Goal: Task Accomplishment & Management: Manage account settings

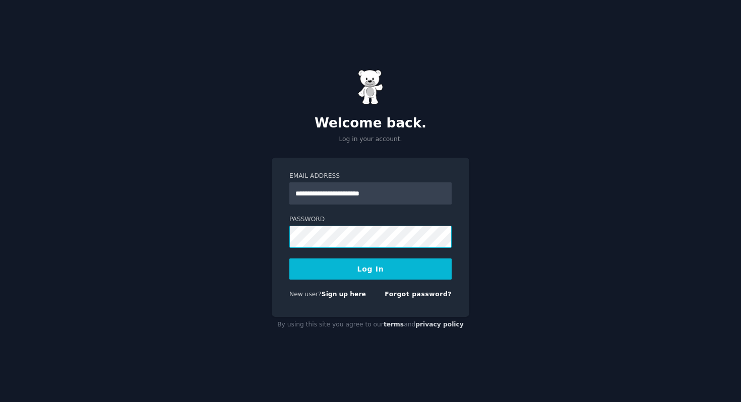
click at [289, 259] on button "Log In" at bounding box center [370, 269] width 162 height 21
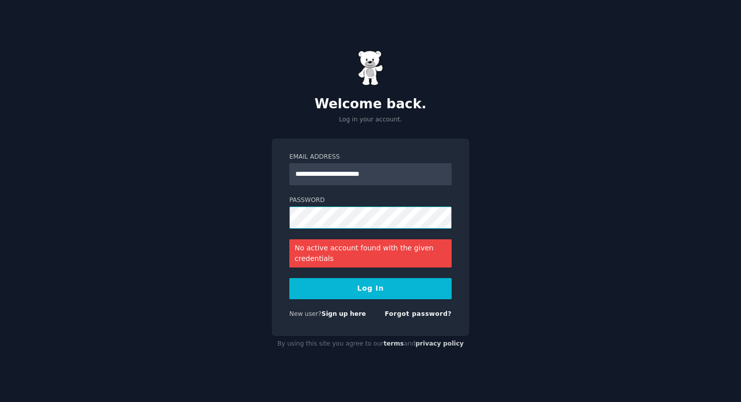
click at [289, 278] on button "Log In" at bounding box center [370, 288] width 162 height 21
click at [402, 309] on form "**********" at bounding box center [370, 238] width 162 height 170
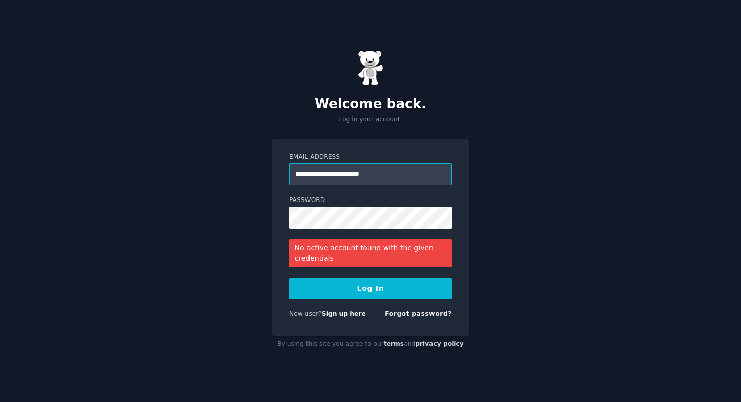
click at [333, 175] on input "**********" at bounding box center [370, 174] width 162 height 22
type input "**********"
click at [289, 278] on button "Log In" at bounding box center [370, 288] width 162 height 21
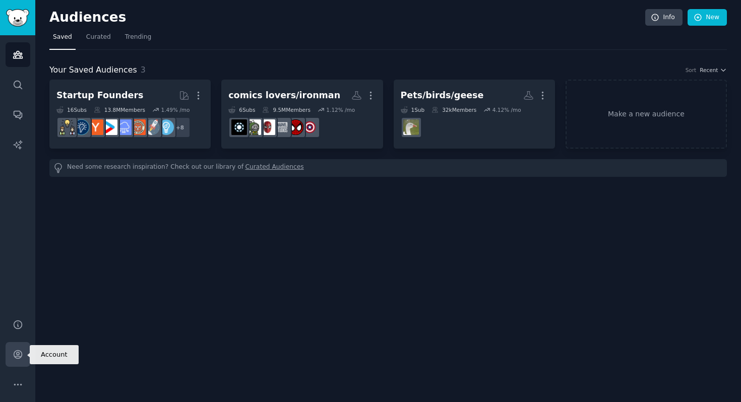
click at [16, 345] on link "Account" at bounding box center [18, 354] width 25 height 25
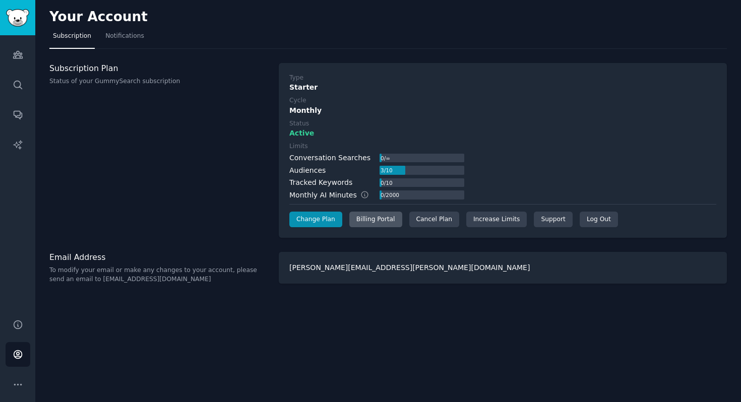
click at [370, 220] on div "Billing Portal" at bounding box center [375, 220] width 53 height 16
click at [307, 222] on link "Change Plan" at bounding box center [315, 220] width 53 height 16
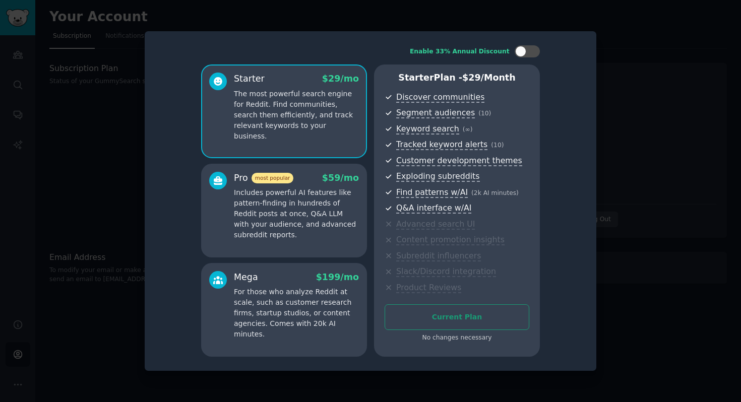
click at [631, 53] on div at bounding box center [370, 201] width 741 height 402
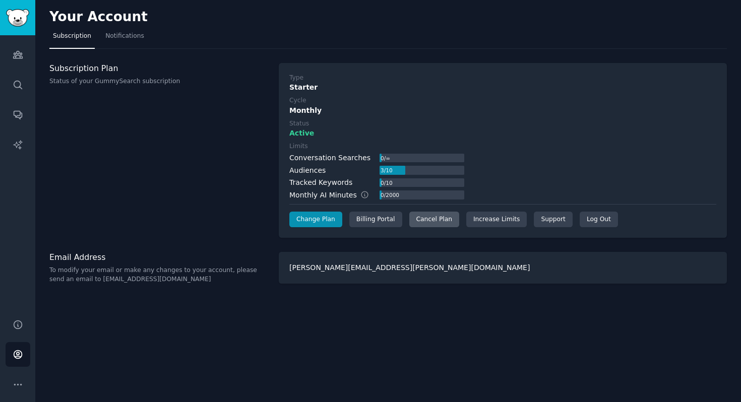
click at [432, 222] on div "Cancel Plan" at bounding box center [434, 220] width 50 height 16
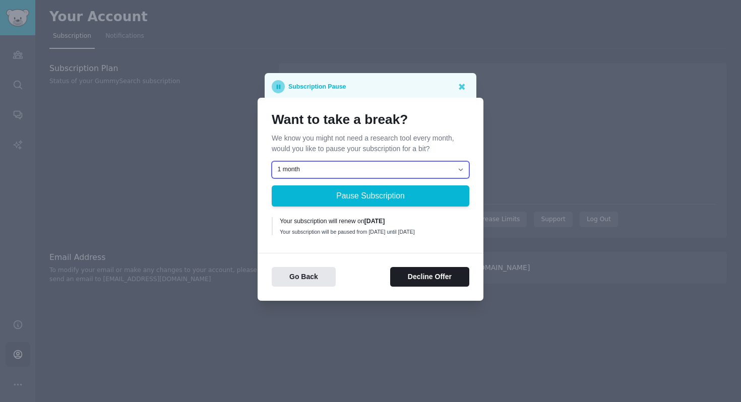
click at [398, 169] on select "1 month 2 months 3 months Choose a custom date to resume" at bounding box center [371, 169] width 198 height 17
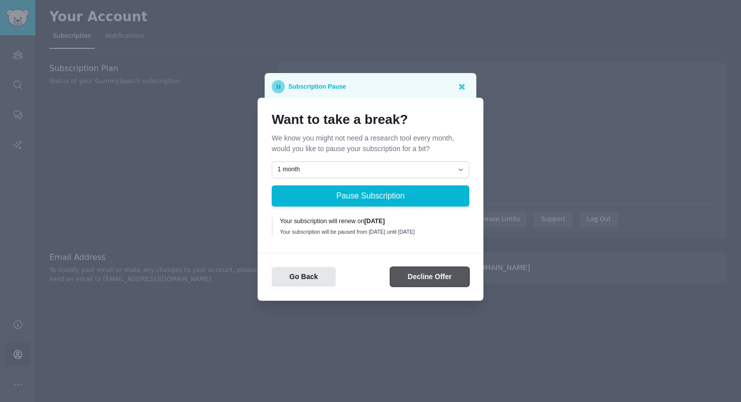
click at [426, 280] on button "Decline Offer" at bounding box center [429, 277] width 79 height 20
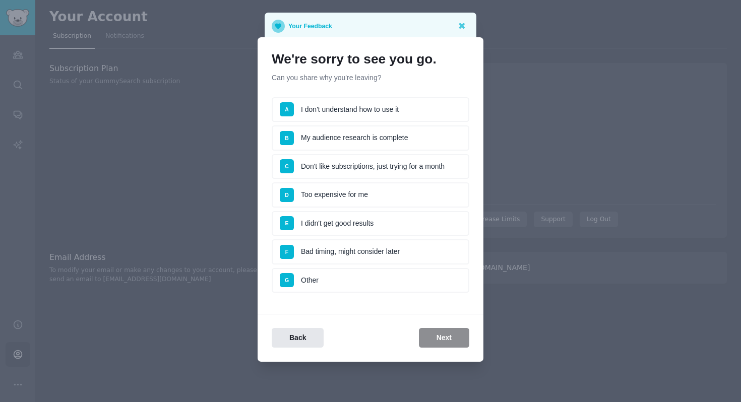
click at [352, 255] on li "F Bad timing, might consider later" at bounding box center [371, 252] width 198 height 25
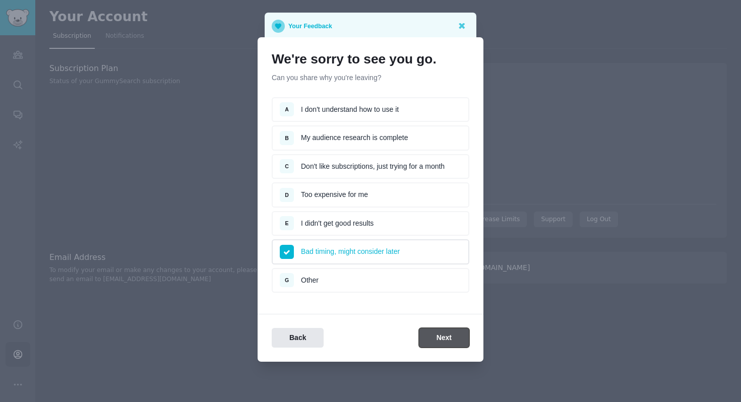
click at [451, 342] on button "Next" at bounding box center [444, 338] width 50 height 20
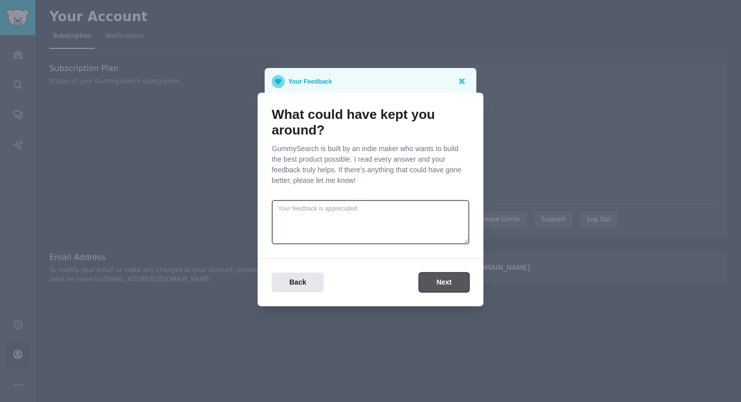
click at [439, 288] on button "Next" at bounding box center [444, 283] width 50 height 20
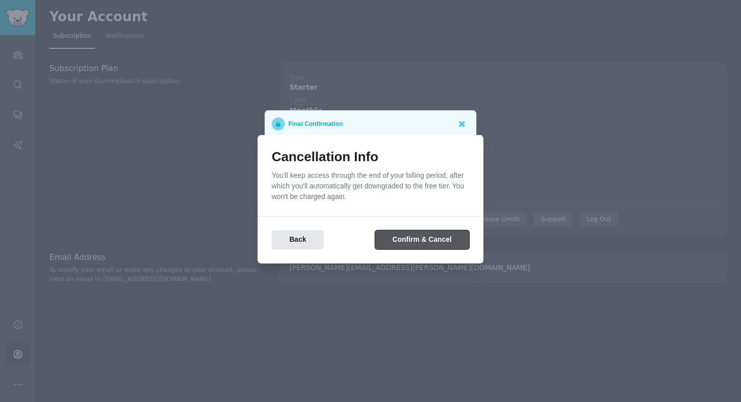
click at [433, 245] on button "Confirm & Cancel" at bounding box center [422, 240] width 94 height 20
